Goal: Answer question/provide support

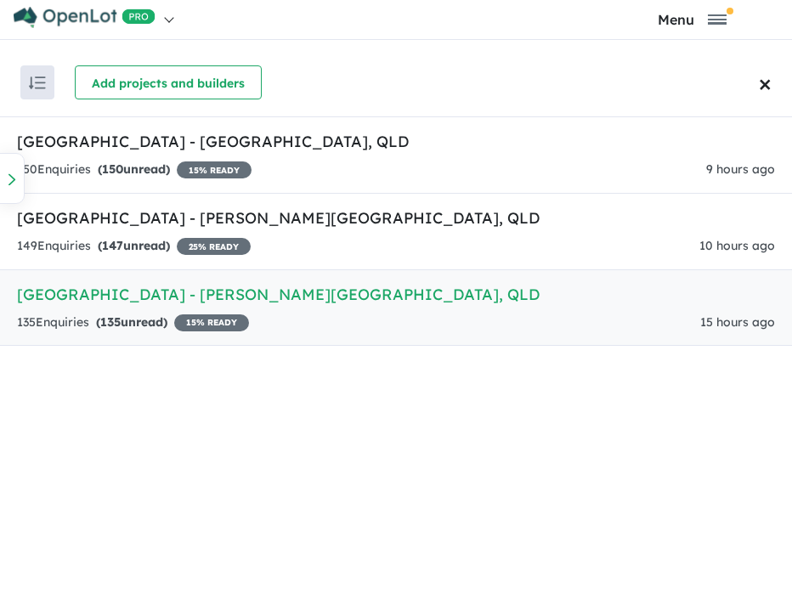
click at [420, 309] on link "Park Lane Reserve Estate - Logan Reserve , QLD 135 Enquir ies ( 135 unread) 15 …" at bounding box center [396, 308] width 792 height 77
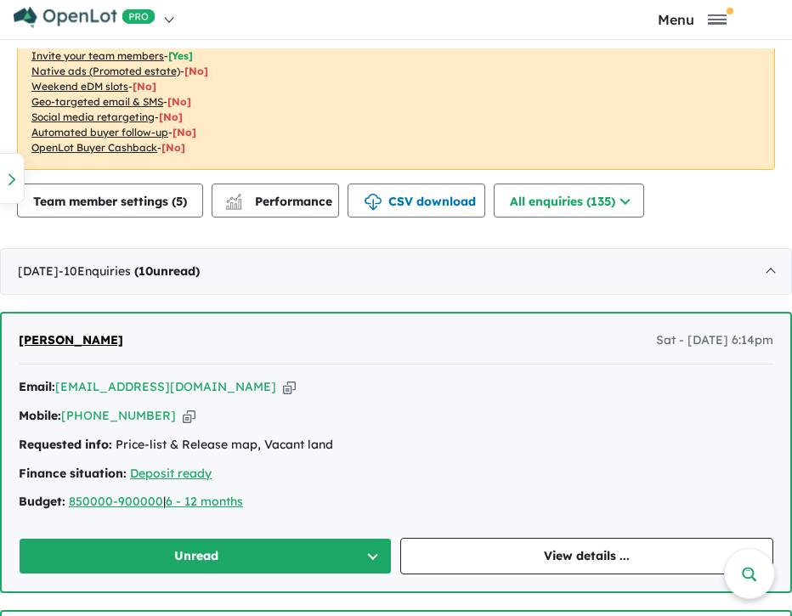
scroll to position [765, 0]
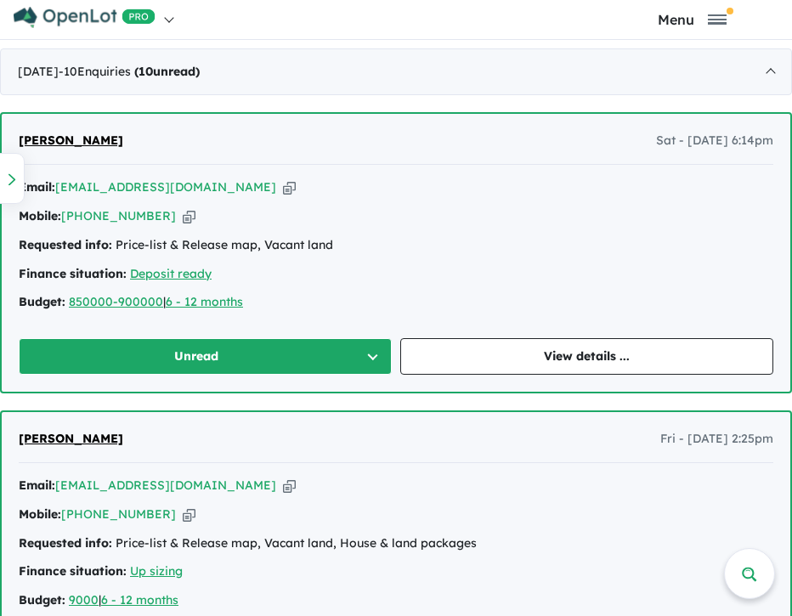
drag, startPoint x: 225, startPoint y: 187, endPoint x: 255, endPoint y: 187, distance: 29.8
click at [283, 187] on icon "button" at bounding box center [289, 188] width 13 height 18
click at [283, 190] on icon "button" at bounding box center [289, 188] width 13 height 18
click at [567, 343] on link "View details ..." at bounding box center [586, 356] width 373 height 37
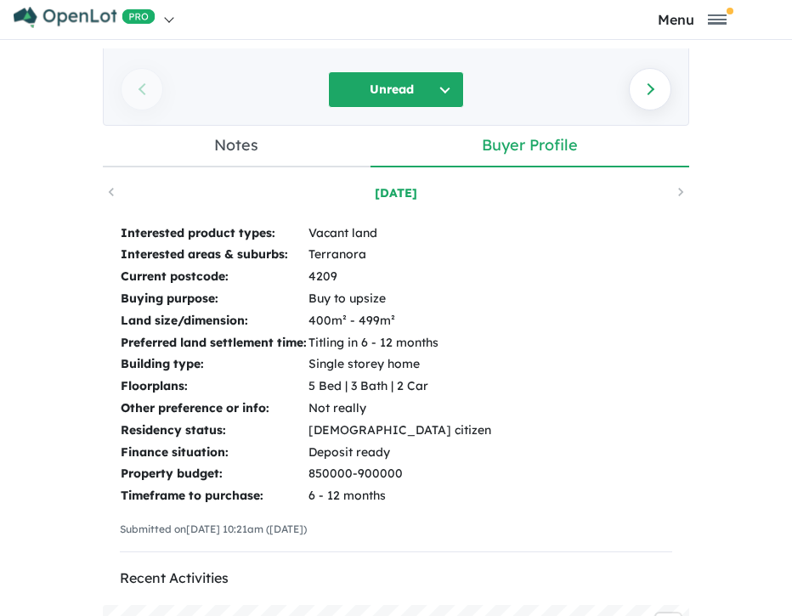
scroll to position [197, 0]
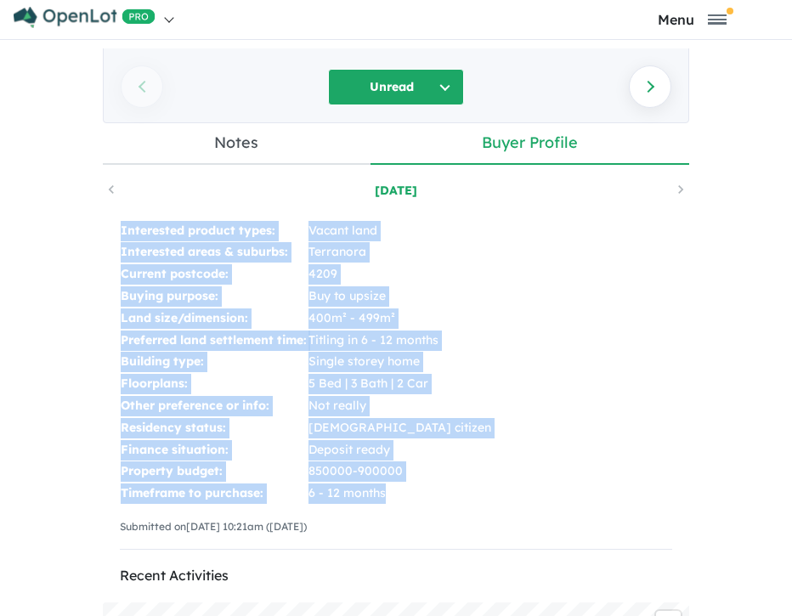
drag, startPoint x: 102, startPoint y: 228, endPoint x: 452, endPoint y: 489, distance: 436.2
click at [452, 487] on div "Interested product types: Vacant land Interested areas & suburbs: [GEOGRAPHIC_D…" at bounding box center [396, 392] width 587 height 378
copy tbody "Interested product types: Vacant land Interested areas & suburbs: [GEOGRAPHIC_D…"
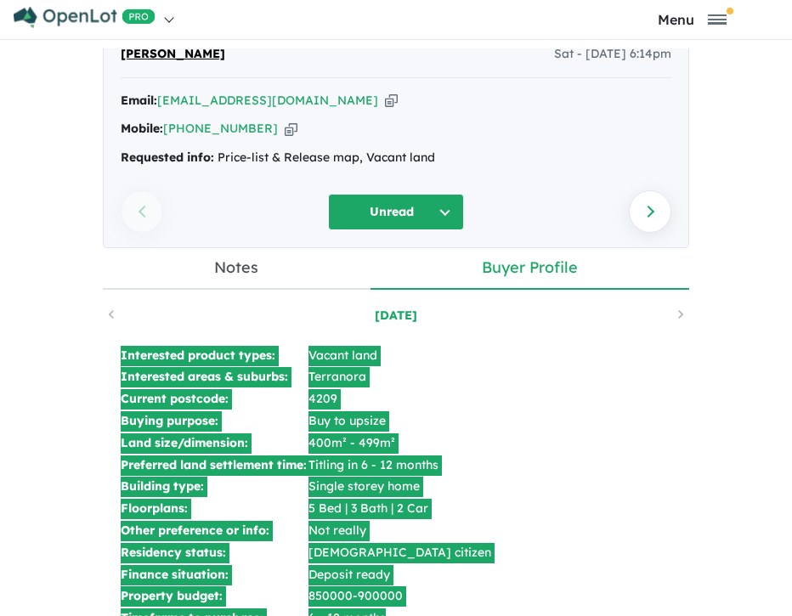
scroll to position [0, 0]
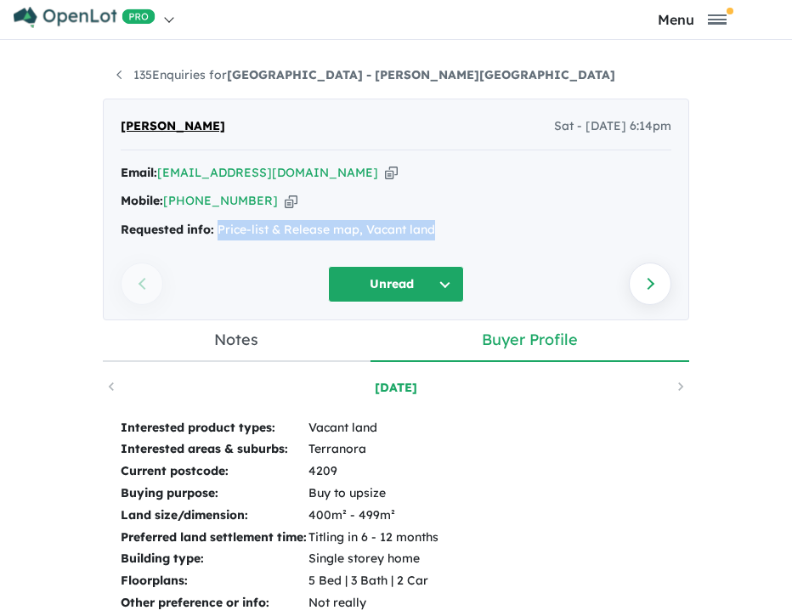
drag, startPoint x: 437, startPoint y: 233, endPoint x: 214, endPoint y: 230, distance: 222.8
click at [214, 230] on div "Requested info: Price-list & Release map, Vacant land" at bounding box center [396, 230] width 551 height 20
copy div "Price-list & Release map, Vacant land"
click at [145, 77] on link "135 Enquiries for [GEOGRAPHIC_DATA] - [PERSON_NAME][GEOGRAPHIC_DATA]" at bounding box center [365, 74] width 499 height 15
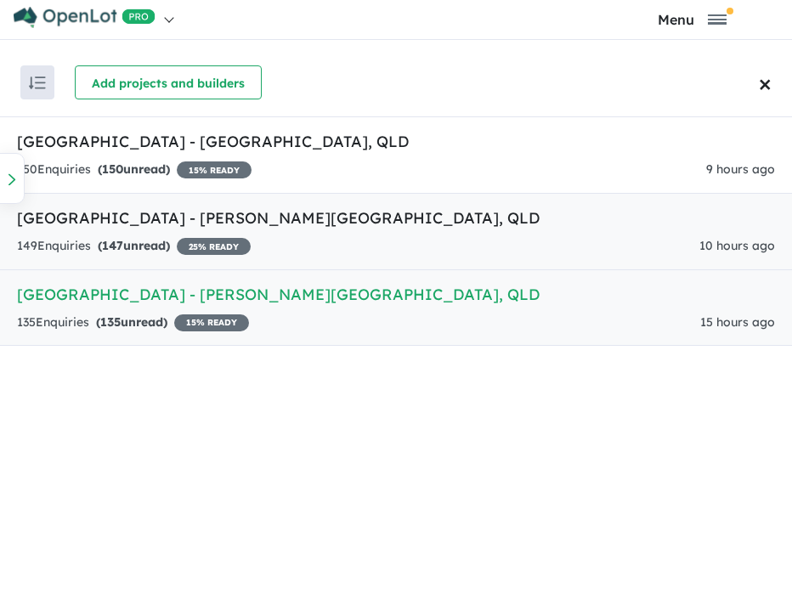
click at [182, 230] on link "[GEOGRAPHIC_DATA] - [PERSON_NAME][GEOGRAPHIC_DATA] , [GEOGRAPHIC_DATA] 149 Enqu…" at bounding box center [396, 231] width 792 height 77
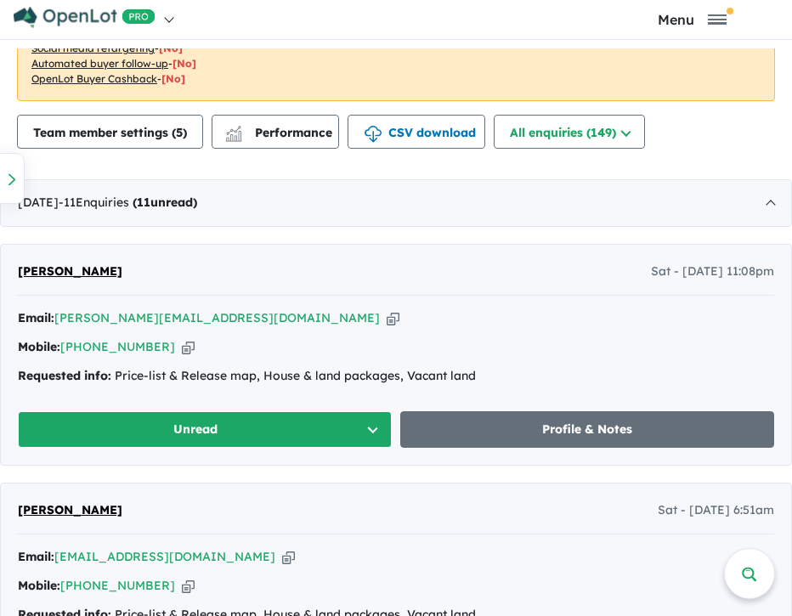
scroll to position [837, 0]
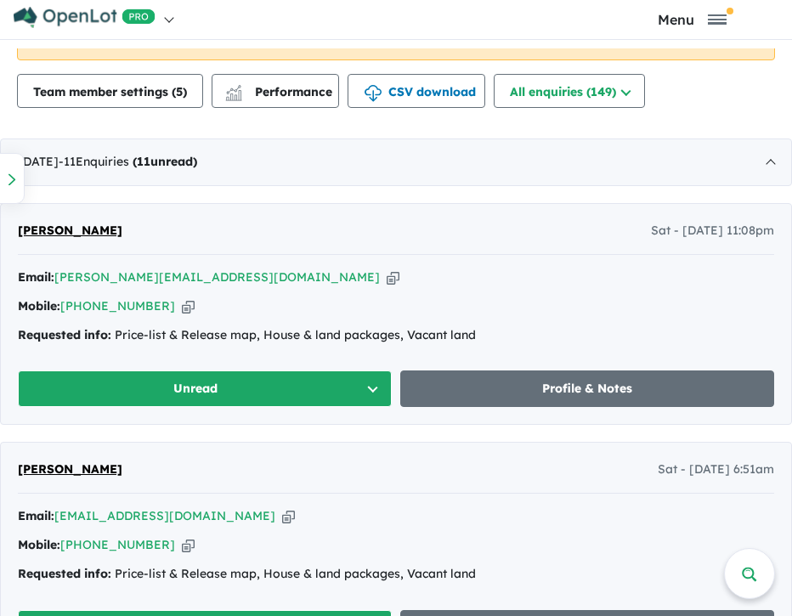
click at [387, 270] on icon "button" at bounding box center [393, 278] width 13 height 18
click at [182, 302] on icon "button" at bounding box center [188, 307] width 13 height 18
click at [387, 275] on icon "button" at bounding box center [393, 278] width 13 height 18
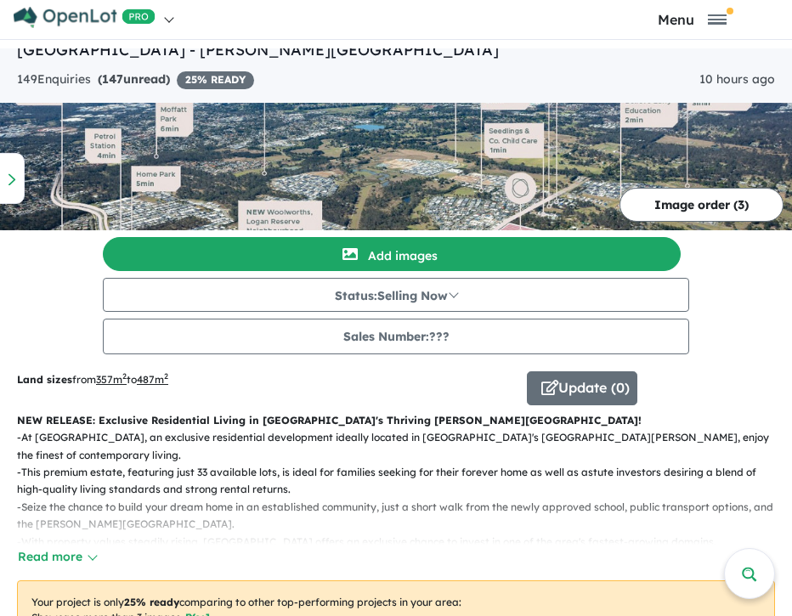
scroll to position [0, 0]
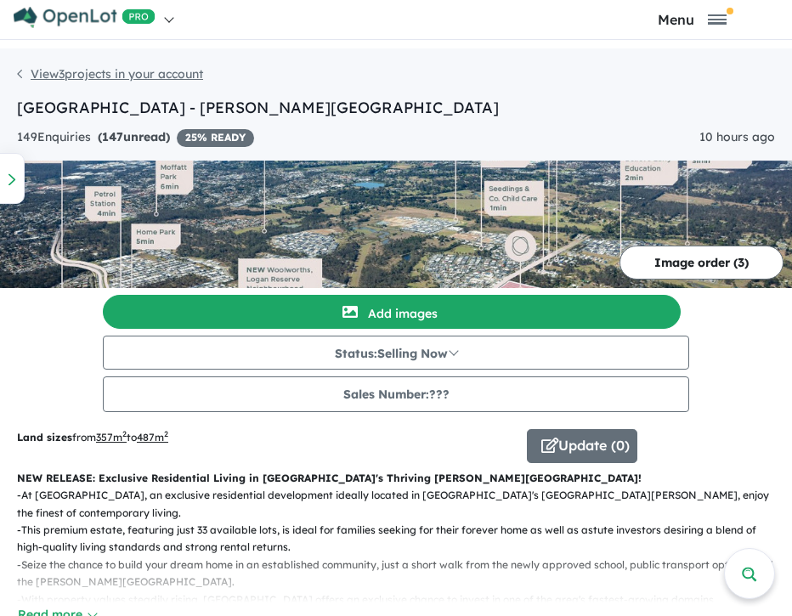
click at [96, 71] on link "View 3 projects in your account" at bounding box center [110, 73] width 186 height 15
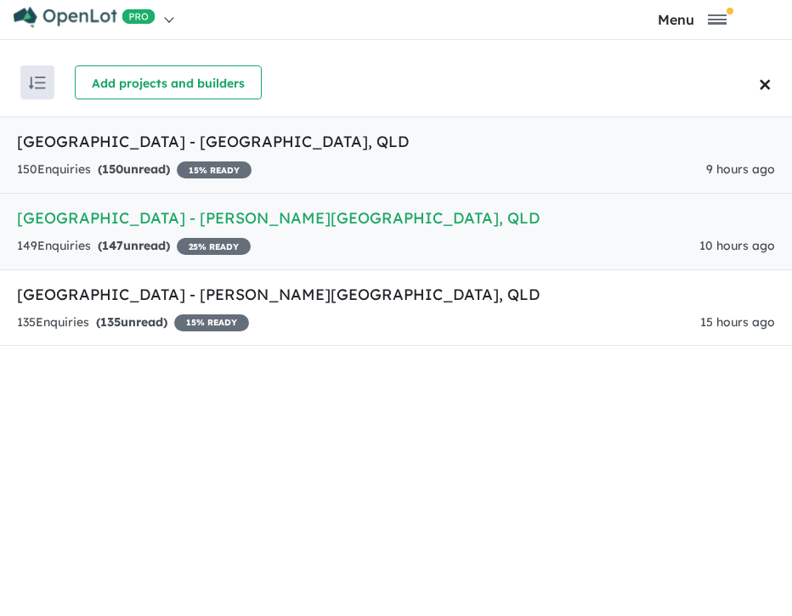
click at [118, 153] on link "[GEOGRAPHIC_DATA] - [GEOGRAPHIC_DATA] , [GEOGRAPHIC_DATA] 150 Enquir ies ( 150 …" at bounding box center [396, 154] width 792 height 77
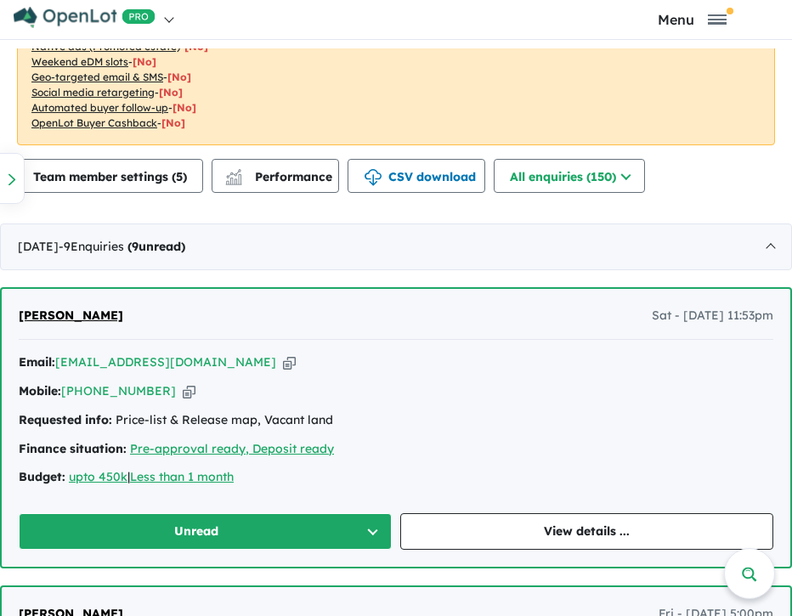
scroll to position [675, 0]
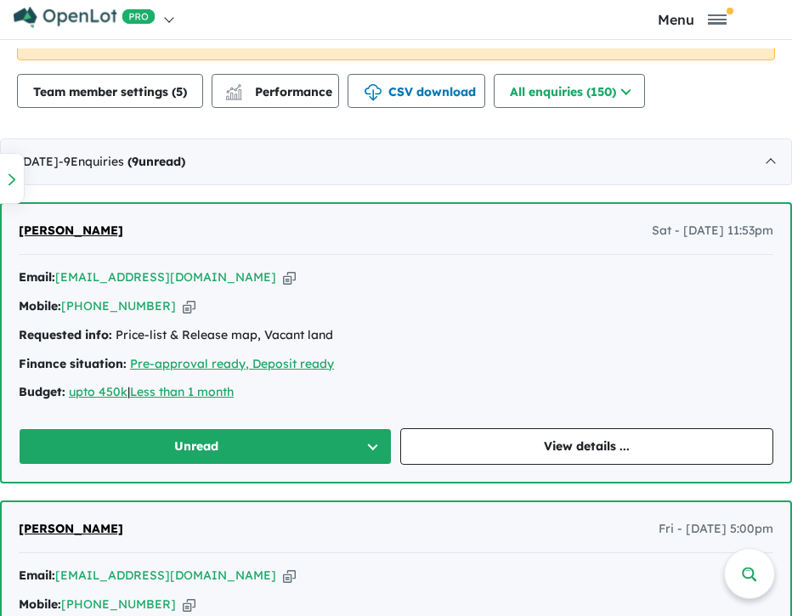
click at [283, 275] on icon "button" at bounding box center [289, 278] width 13 height 18
click at [183, 307] on icon "button" at bounding box center [189, 307] width 13 height 18
drag, startPoint x: 358, startPoint y: 337, endPoint x: 117, endPoint y: 340, distance: 240.7
click at [117, 340] on div "Requested info: Price-list & Release map, Vacant land" at bounding box center [396, 336] width 755 height 20
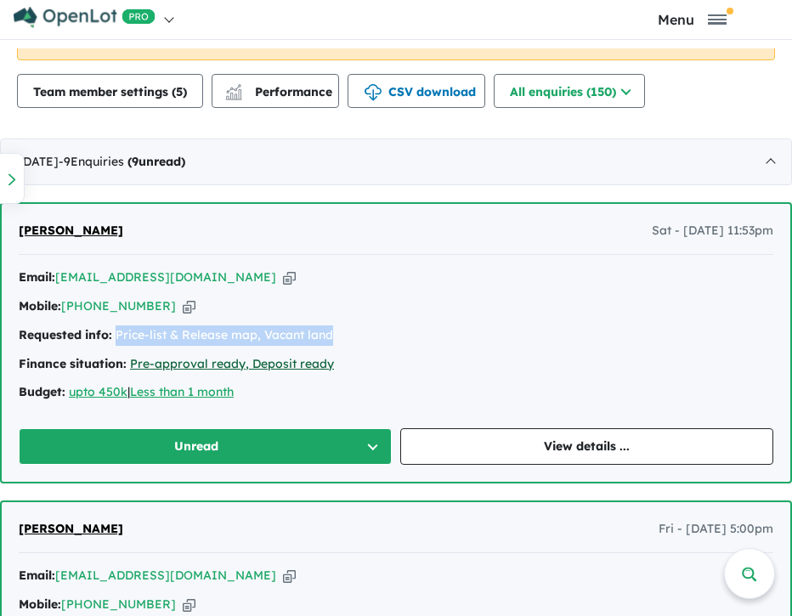
copy div "Price-list & Release map, Vacant land"
click at [283, 275] on icon "button" at bounding box center [289, 278] width 13 height 18
copy div "Price-list & Release map, Vacant land"
click at [183, 305] on icon "button" at bounding box center [189, 307] width 13 height 18
drag, startPoint x: 252, startPoint y: 279, endPoint x: 291, endPoint y: 284, distance: 39.4
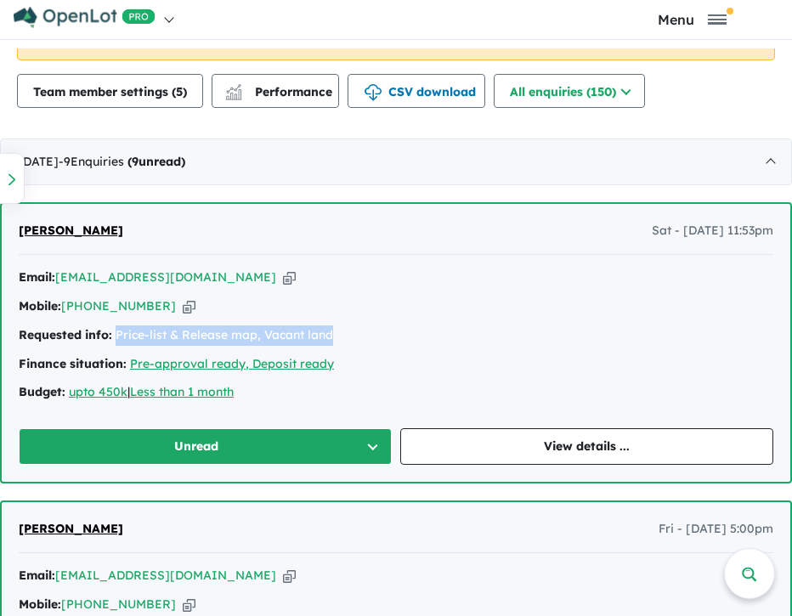
click at [283, 279] on icon "button" at bounding box center [289, 278] width 13 height 18
copy div "Price-list & Release map, Vacant land"
click at [553, 459] on link "View details ..." at bounding box center [586, 447] width 373 height 37
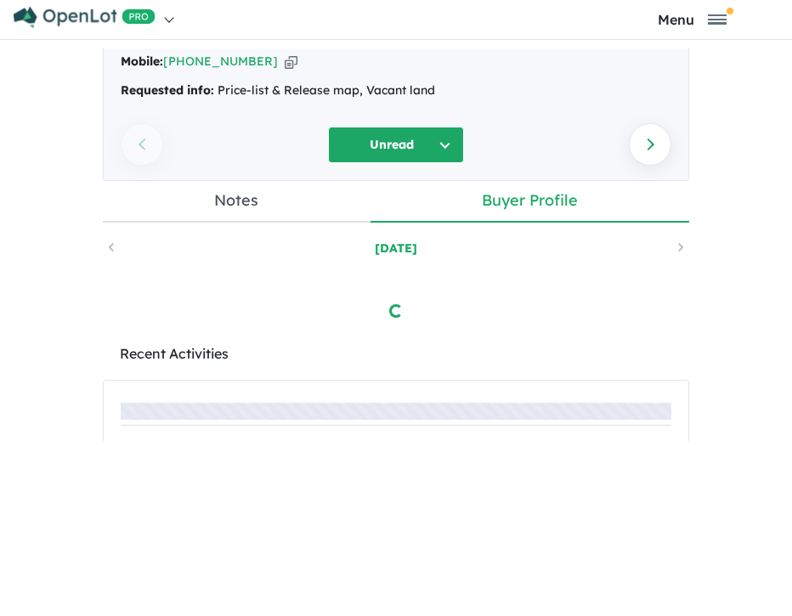
scroll to position [170, 0]
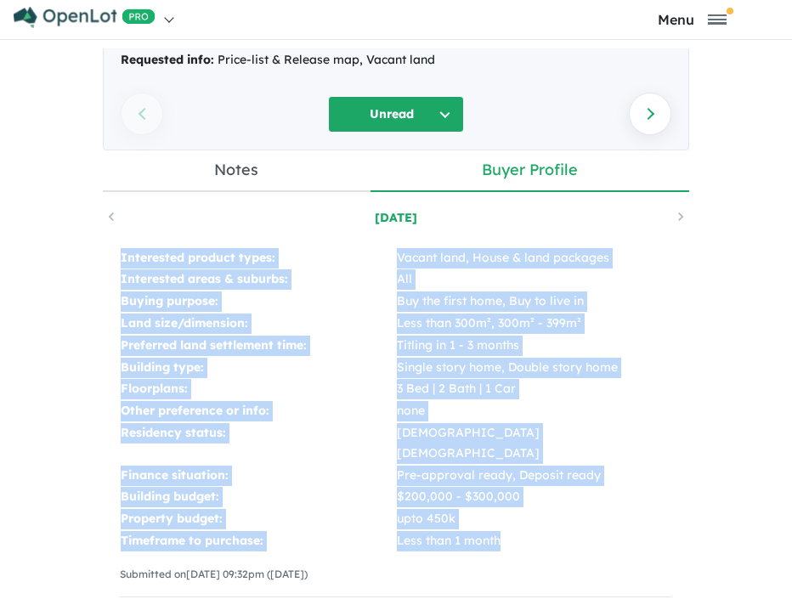
drag, startPoint x: 103, startPoint y: 249, endPoint x: 474, endPoint y: 513, distance: 454.9
click at [474, 513] on div "Interested product types: Vacant land, House & land packages Interested areas &…" at bounding box center [396, 429] width 587 height 399
copy tbody "Interested product types: Vacant land, House & land packages Interested areas &…"
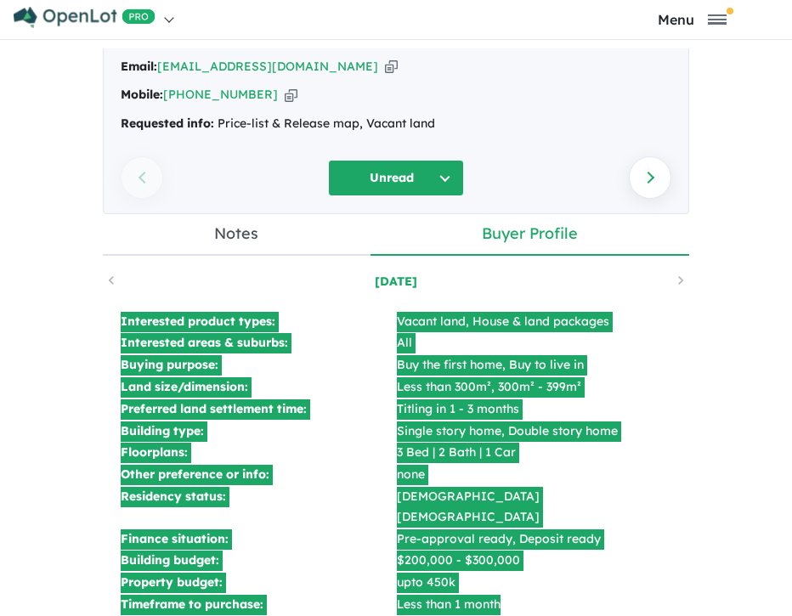
scroll to position [0, 0]
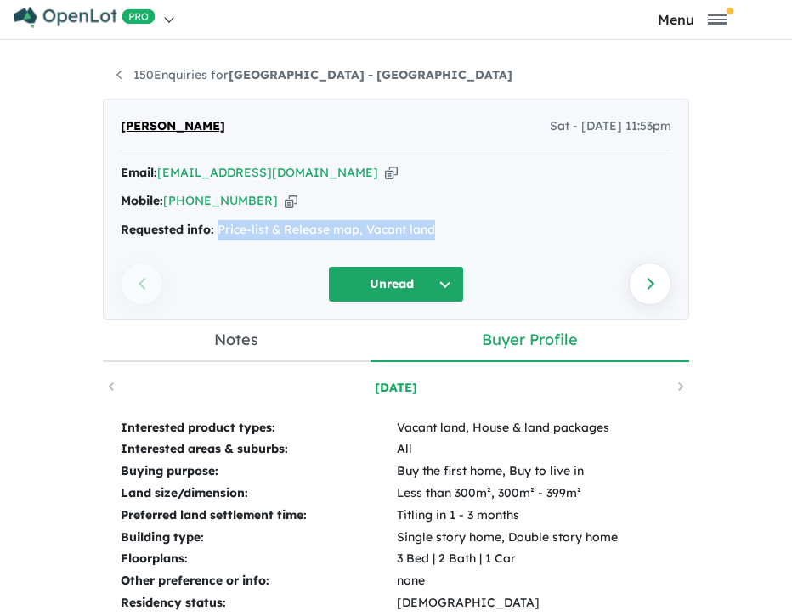
drag, startPoint x: 435, startPoint y: 230, endPoint x: 211, endPoint y: 223, distance: 223.7
click at [211, 223] on div "Requested info: Price-list & Release map, Vacant land" at bounding box center [396, 230] width 551 height 20
copy div "Price-list & Release map, Vacant land"
